Goal: Task Accomplishment & Management: Manage account settings

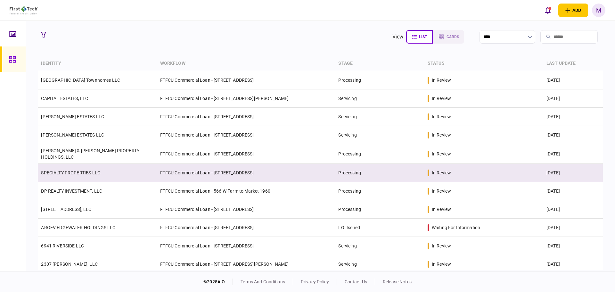
click at [114, 172] on td "SPECIALTY PROPERTIES LLC" at bounding box center [97, 173] width 119 height 18
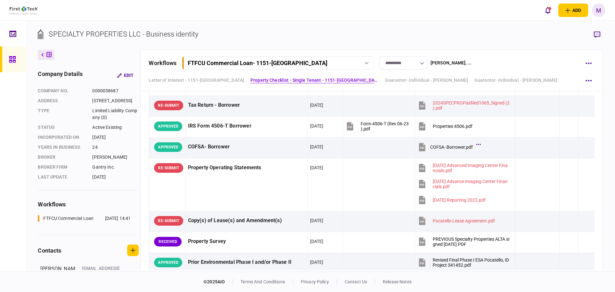
scroll to position [180, 0]
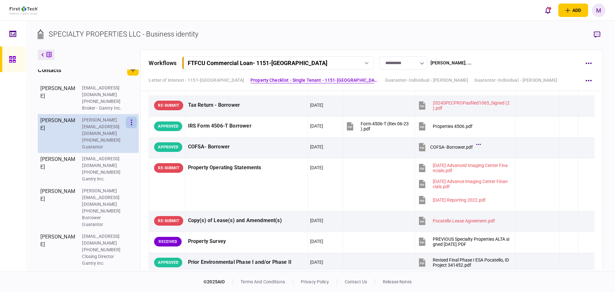
click at [132, 125] on icon "button" at bounding box center [131, 122] width 1 height 6
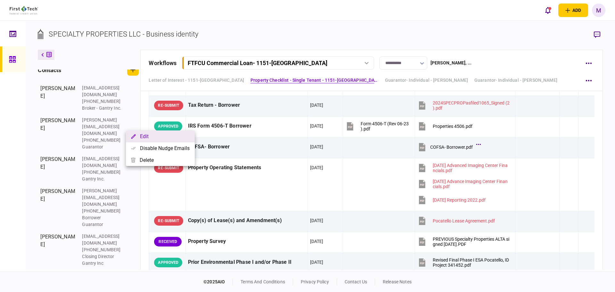
click at [144, 137] on button "Edit" at bounding box center [160, 136] width 69 height 12
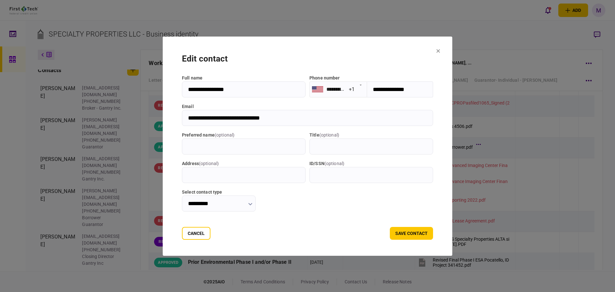
drag, startPoint x: 277, startPoint y: 118, endPoint x: 150, endPoint y: 121, distance: 127.5
click at [150, 121] on div "**********" at bounding box center [307, 146] width 615 height 292
drag, startPoint x: 450, startPoint y: 50, endPoint x: 447, endPoint y: 51, distance: 3.5
click at [450, 50] on section "**********" at bounding box center [308, 146] width 290 height 219
click at [440, 51] on icon at bounding box center [439, 51] width 4 height 4
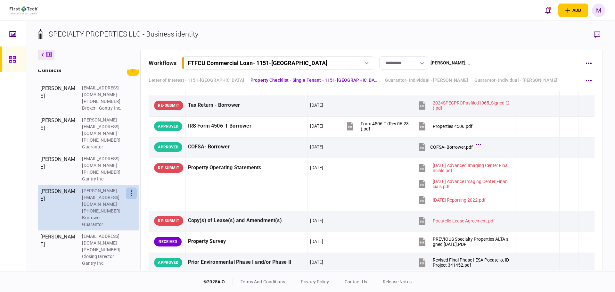
click at [132, 190] on icon "button" at bounding box center [131, 193] width 1 height 6
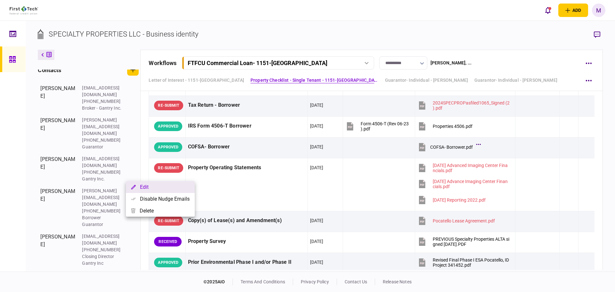
click at [149, 187] on button "Edit" at bounding box center [160, 187] width 69 height 12
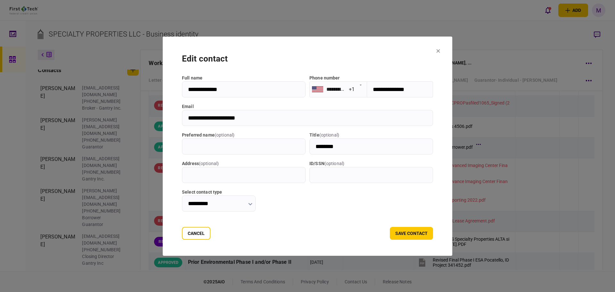
drag, startPoint x: 233, startPoint y: 118, endPoint x: 154, endPoint y: 114, distance: 78.9
click at [163, 114] on section "**********" at bounding box center [308, 146] width 290 height 219
drag, startPoint x: 184, startPoint y: 232, endPoint x: 167, endPoint y: 219, distance: 21.3
click at [184, 232] on button "Cancel" at bounding box center [196, 233] width 29 height 13
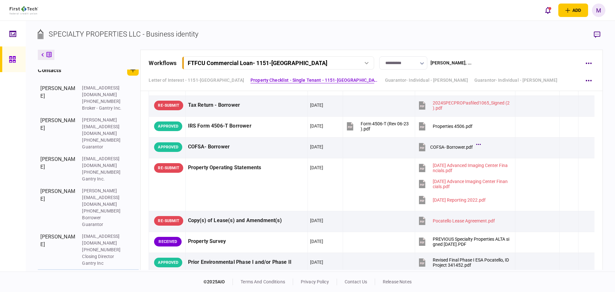
click at [131, 275] on icon "button" at bounding box center [132, 278] width 2 height 6
click at [136, 251] on button "Edit" at bounding box center [160, 251] width 69 height 12
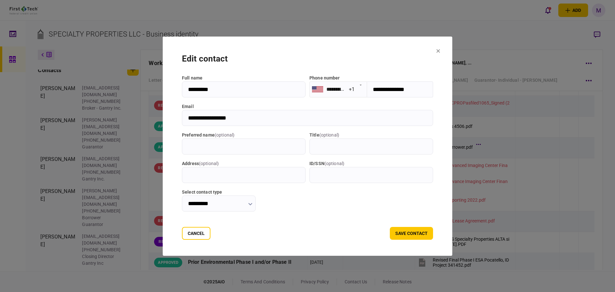
drag, startPoint x: 237, startPoint y: 119, endPoint x: 154, endPoint y: 125, distance: 83.2
click at [163, 125] on section "**********" at bounding box center [308, 146] width 290 height 219
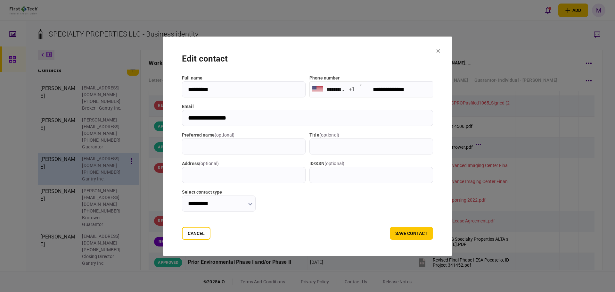
drag, startPoint x: 190, startPoint y: 235, endPoint x: 133, endPoint y: 178, distance: 80.4
click at [190, 235] on button "Cancel" at bounding box center [196, 233] width 29 height 13
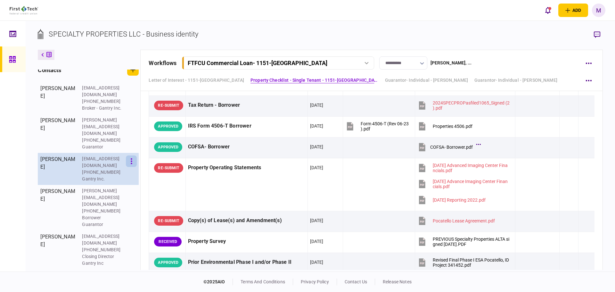
click at [128, 162] on button "button" at bounding box center [131, 161] width 11 height 12
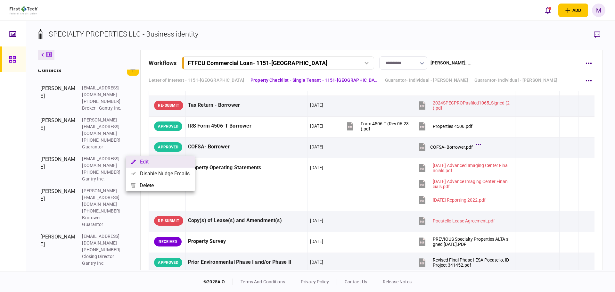
click at [149, 163] on button "Edit" at bounding box center [160, 162] width 69 height 12
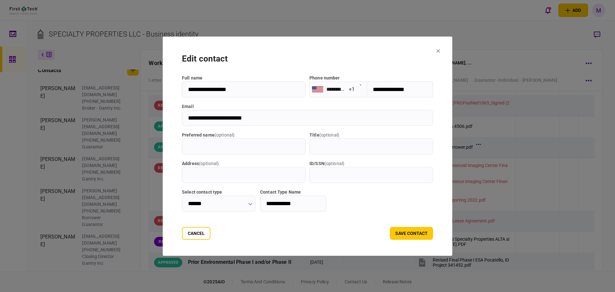
drag, startPoint x: 252, startPoint y: 119, endPoint x: 149, endPoint y: 123, distance: 103.5
click at [149, 123] on div "**********" at bounding box center [307, 146] width 615 height 292
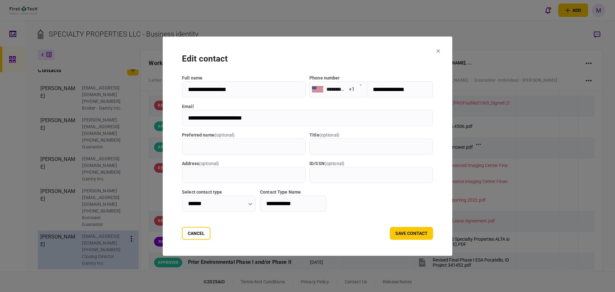
drag, startPoint x: 195, startPoint y: 233, endPoint x: 110, endPoint y: 211, distance: 87.6
click at [195, 233] on button "Cancel" at bounding box center [196, 233] width 29 height 13
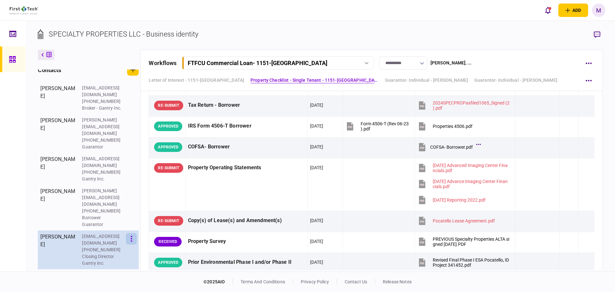
click at [131, 236] on icon "button" at bounding box center [131, 239] width 1 height 6
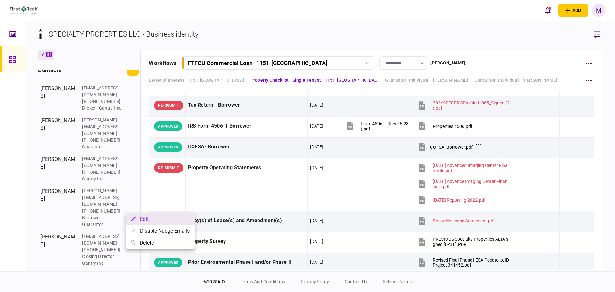
click at [134, 221] on button "Edit" at bounding box center [160, 219] width 69 height 12
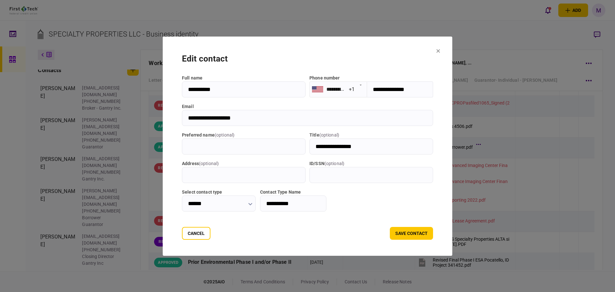
drag, startPoint x: 255, startPoint y: 118, endPoint x: 153, endPoint y: 124, distance: 102.4
click at [153, 124] on div "**********" at bounding box center [307, 146] width 615 height 292
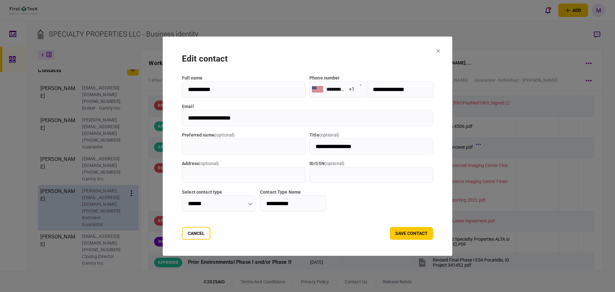
drag, startPoint x: 193, startPoint y: 236, endPoint x: 54, endPoint y: 205, distance: 141.8
click at [193, 236] on button "Cancel" at bounding box center [196, 233] width 29 height 13
